Goal: Find contact information: Find contact information

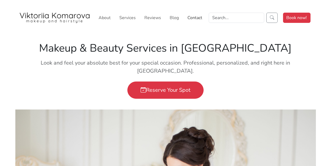
click at [195, 17] on link "Contact" at bounding box center [194, 17] width 19 height 11
